Goal: Transaction & Acquisition: Purchase product/service

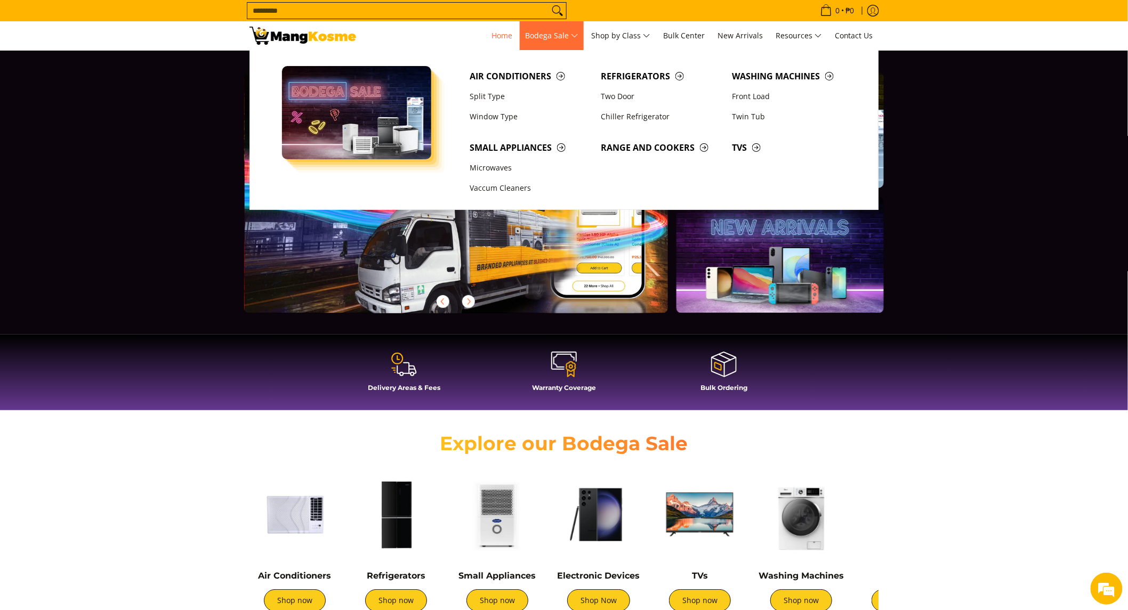
scroll to position [0, 424]
click at [754, 75] on span "Washing Machines" at bounding box center [793, 76] width 120 height 13
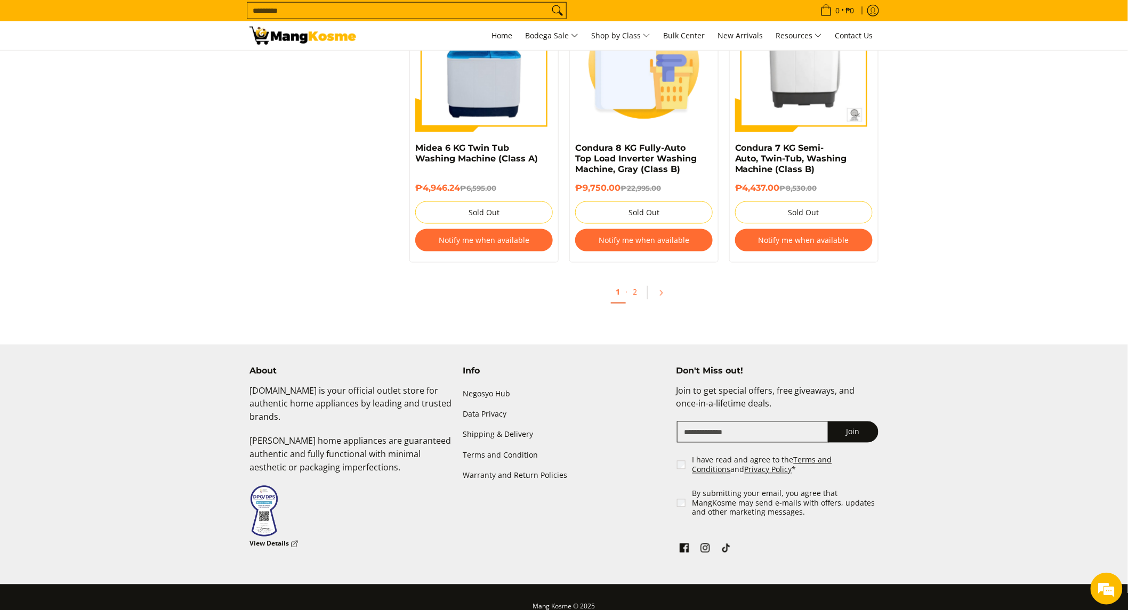
scroll to position [2290, 0]
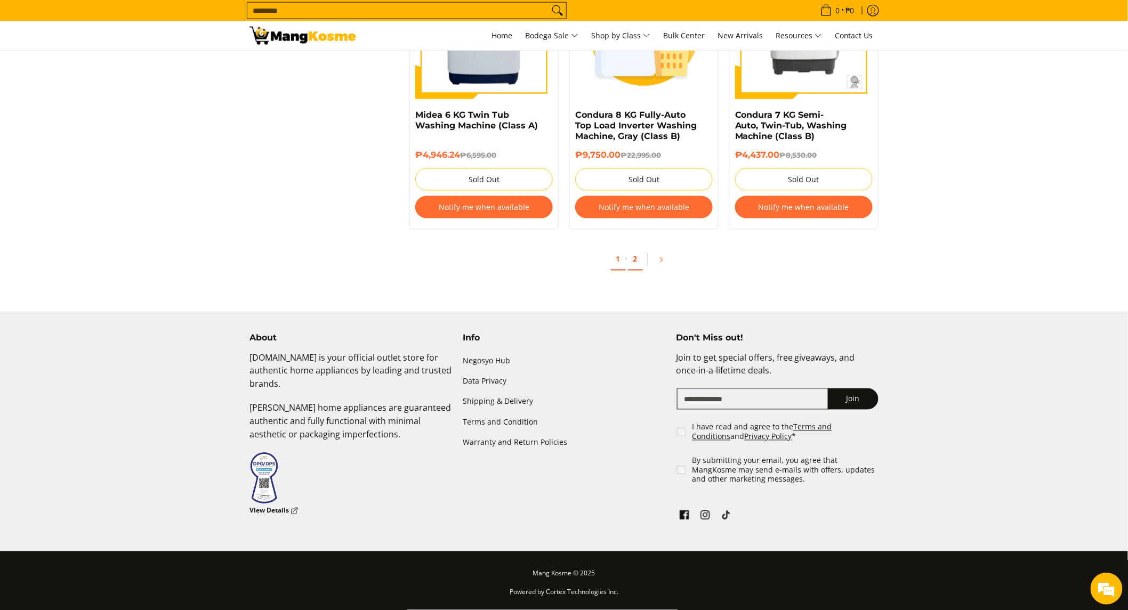
click at [636, 259] on link "2" at bounding box center [635, 260] width 15 height 22
